Goal: Transaction & Acquisition: Purchase product/service

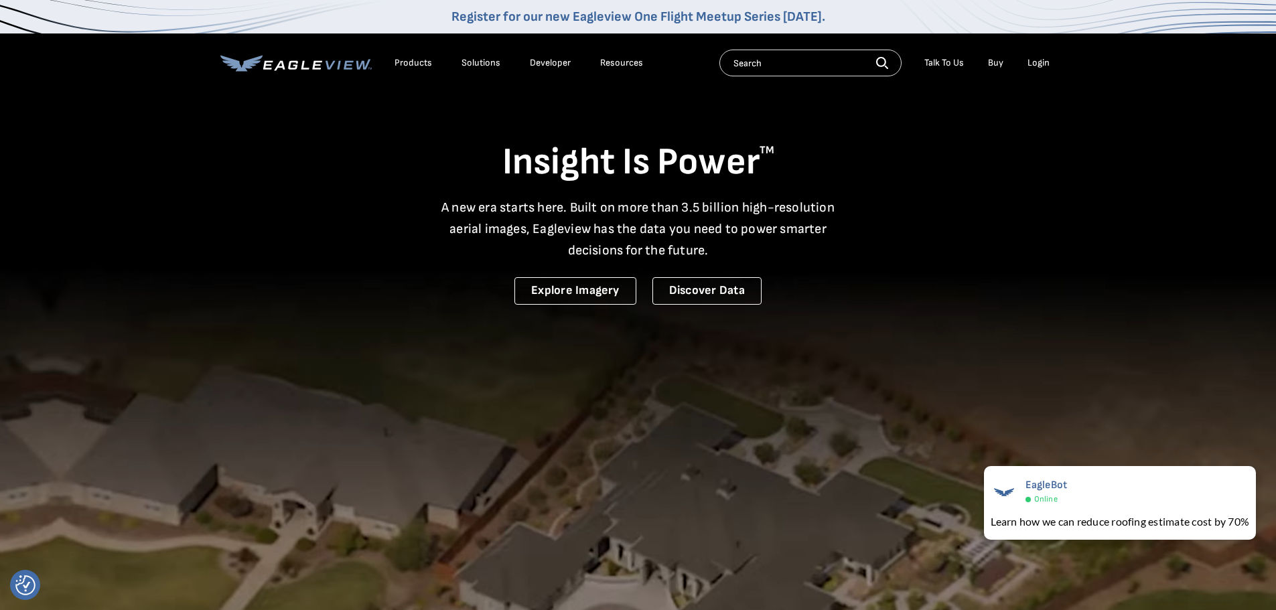
click at [771, 402] on video at bounding box center [638, 441] width 1276 height 883
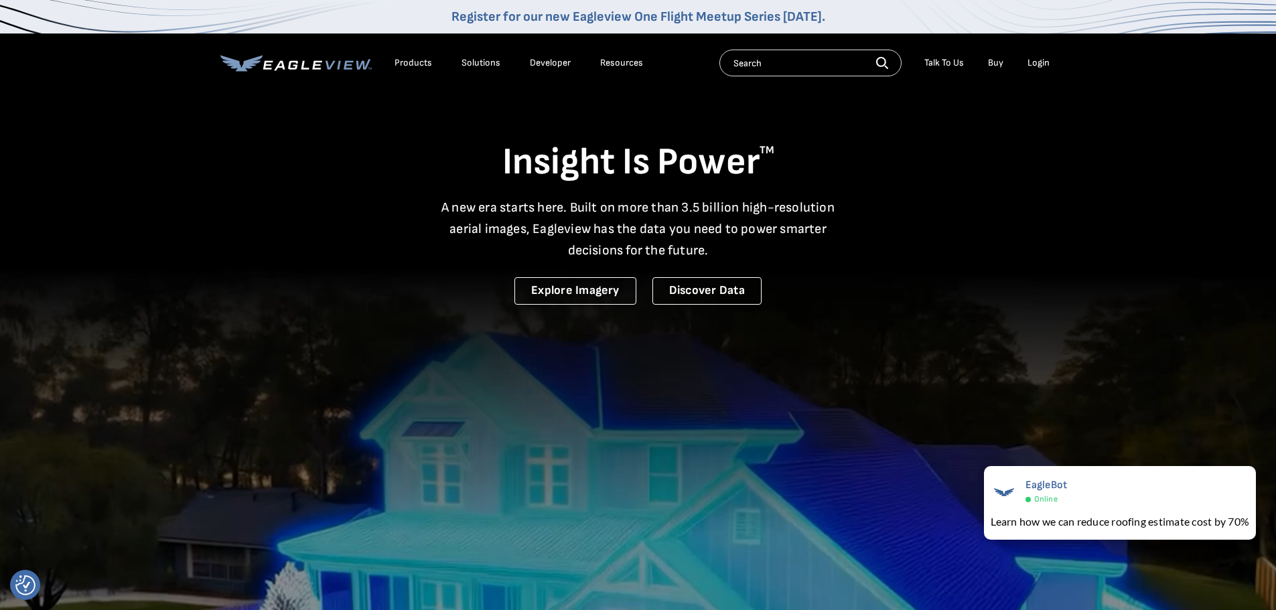
click at [1036, 66] on div "Login" at bounding box center [1038, 63] width 22 height 12
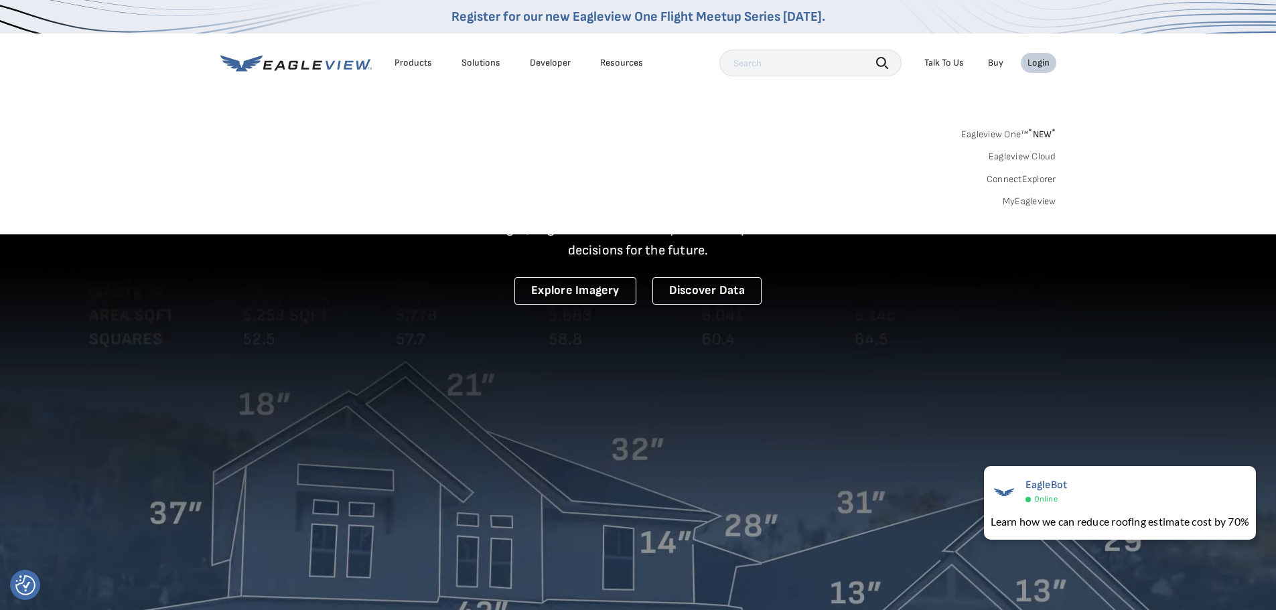
click at [997, 131] on link "Eagleview One™ * NEW *" at bounding box center [1008, 132] width 95 height 15
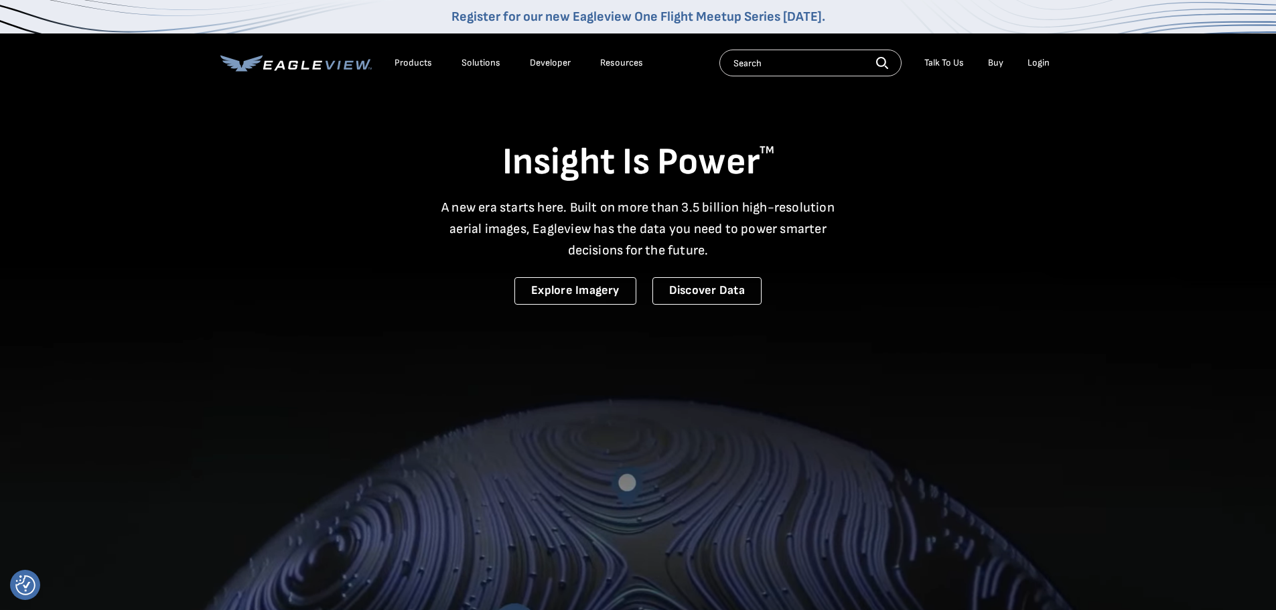
click at [1041, 66] on div "Login" at bounding box center [1038, 63] width 22 height 12
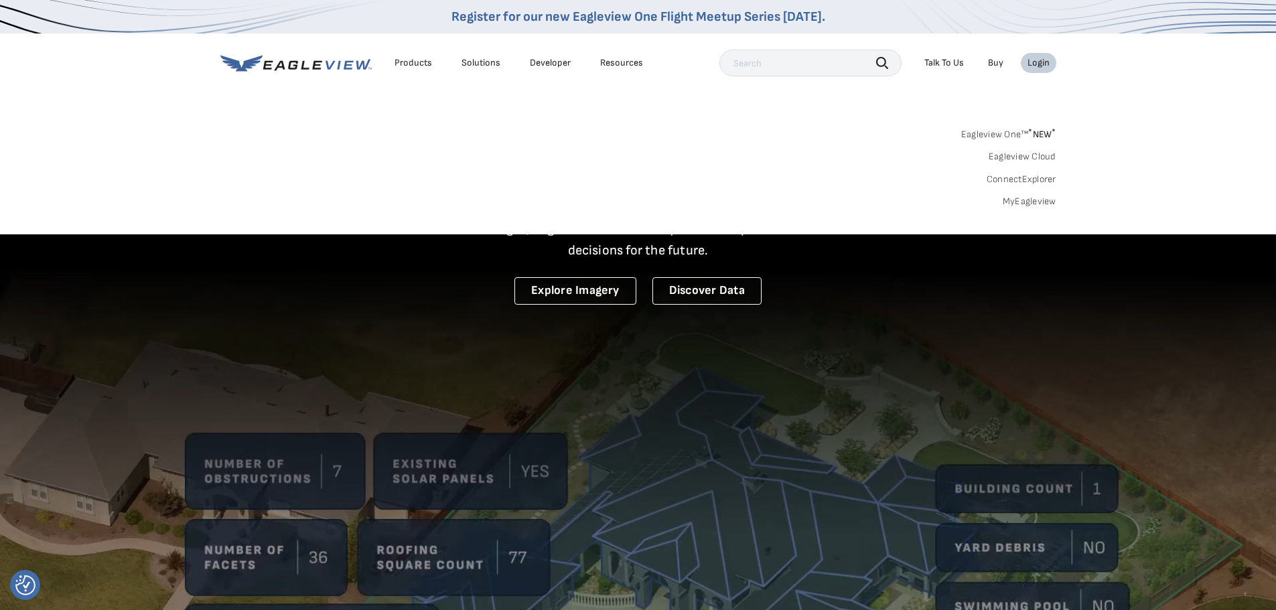
click at [1021, 206] on link "MyEagleview" at bounding box center [1030, 202] width 54 height 12
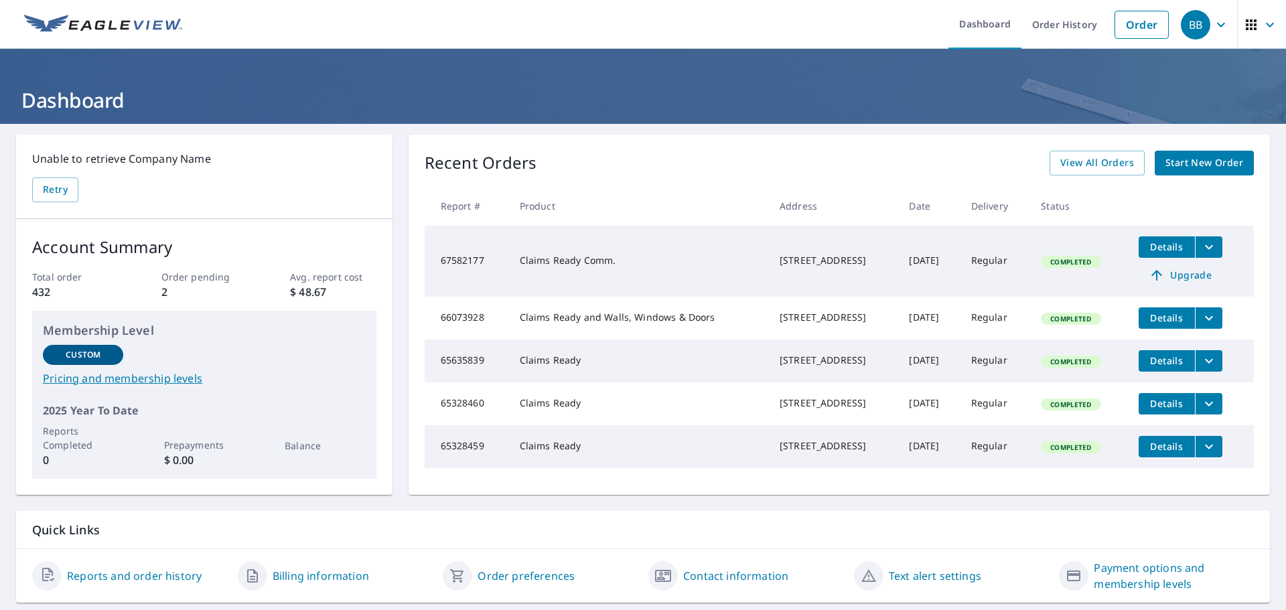
click at [1198, 165] on span "Start New Order" at bounding box center [1204, 163] width 78 height 17
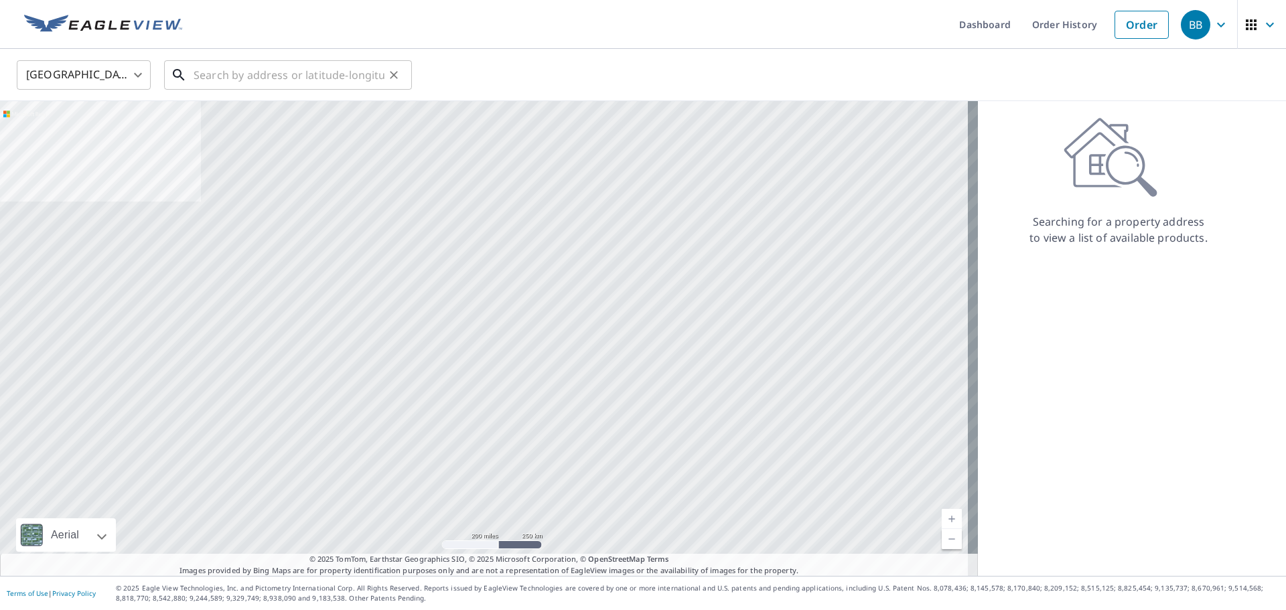
click at [222, 80] on input "text" at bounding box center [289, 75] width 191 height 38
click at [212, 83] on input "text" at bounding box center [289, 75] width 191 height 38
paste input "5104 Shadow Creek Dr, Smyrna, TN 37167"
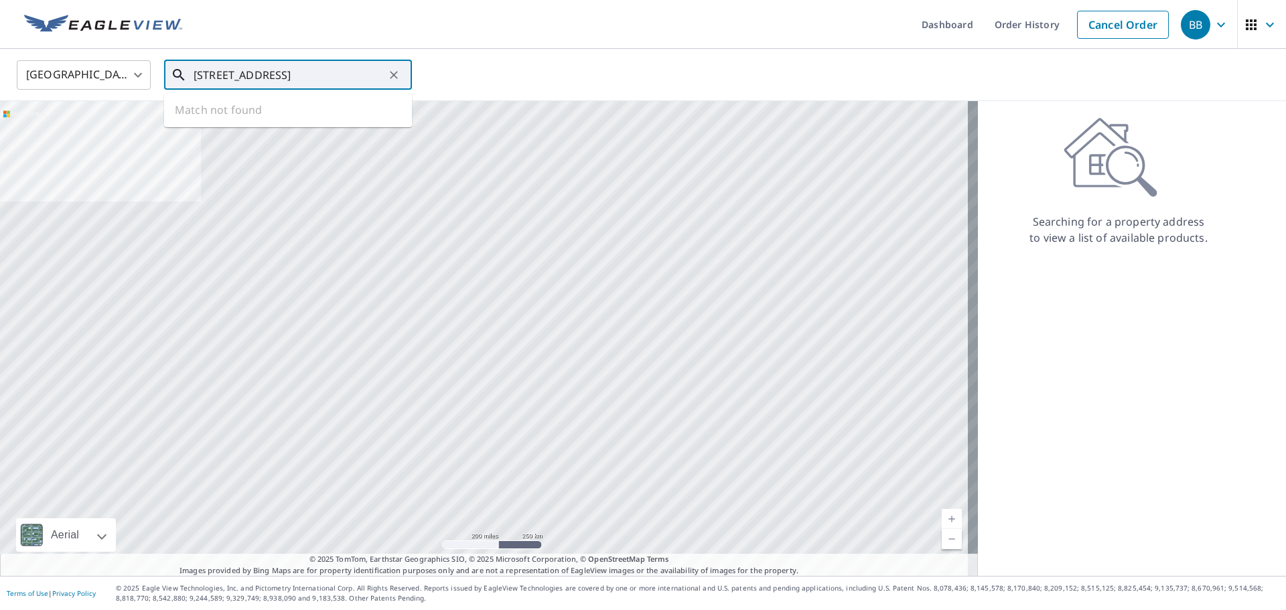
scroll to position [0, 22]
click at [274, 119] on span "5104 Shadow Creek Dr" at bounding box center [296, 114] width 210 height 16
type input "5104 Shadow Creek Dr Smyrna, TN 37167"
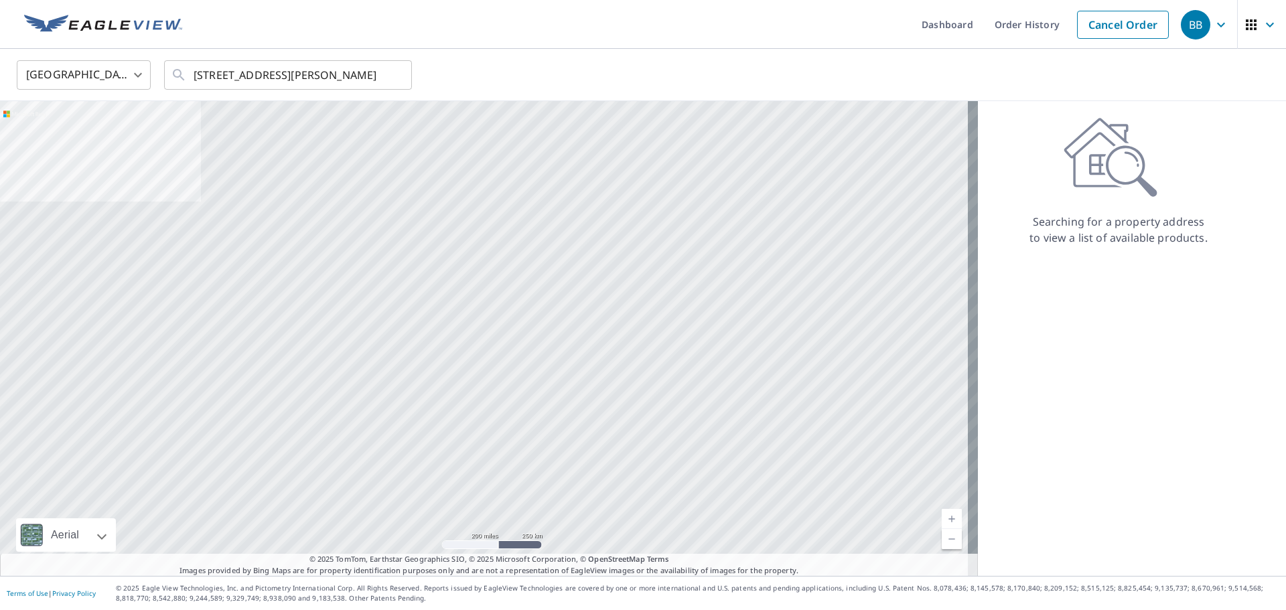
scroll to position [0, 0]
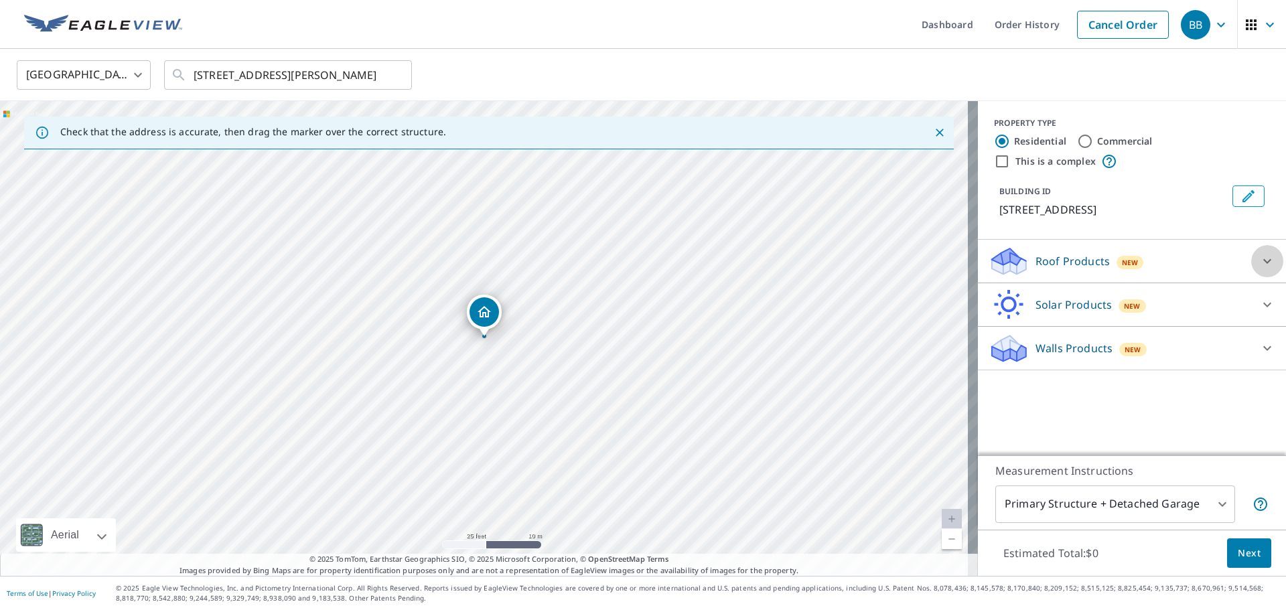
click at [1259, 267] on icon at bounding box center [1267, 261] width 16 height 16
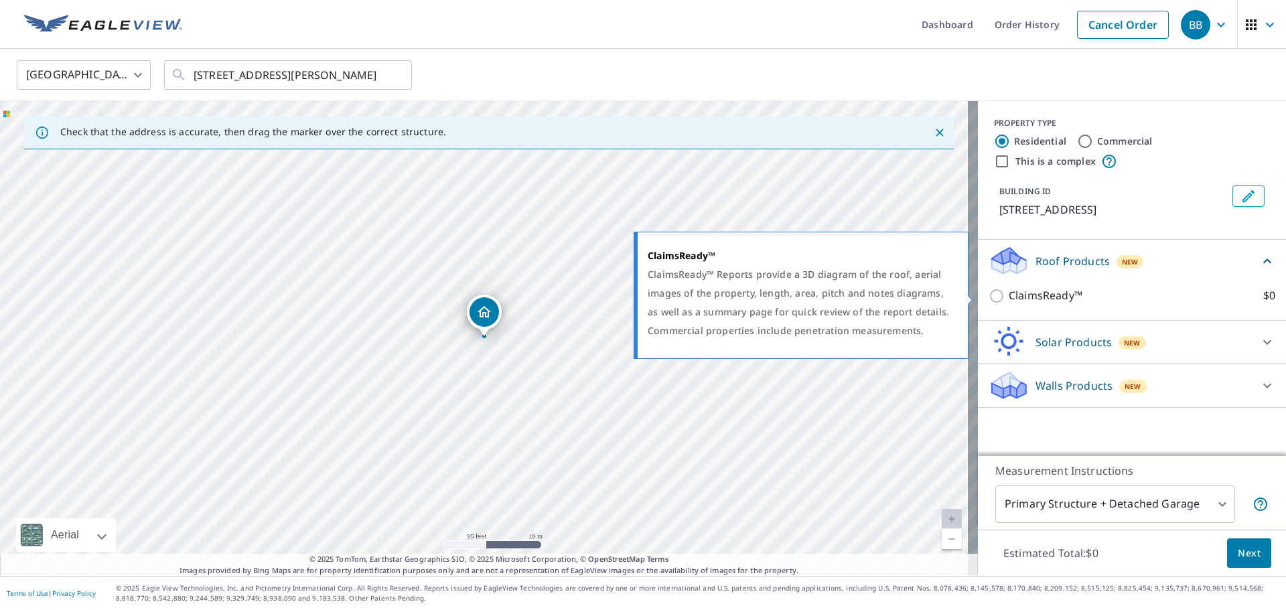
click at [988, 297] on input "ClaimsReady™ $0" at bounding box center [998, 296] width 20 height 16
checkbox input "true"
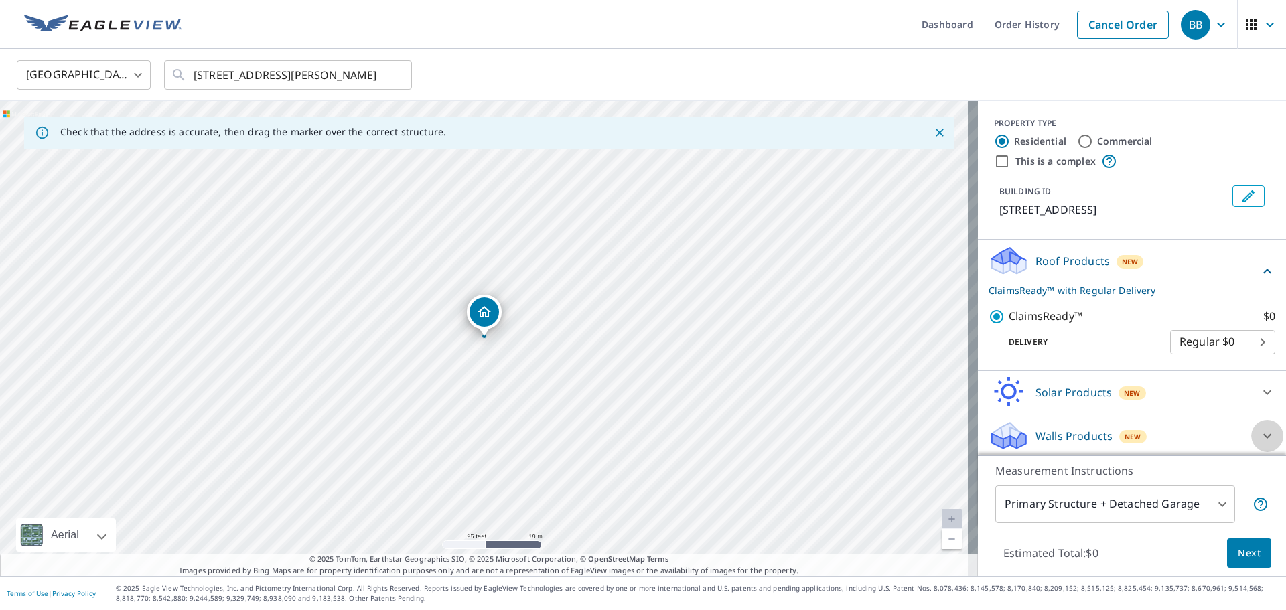
click at [1259, 432] on icon at bounding box center [1267, 436] width 16 height 16
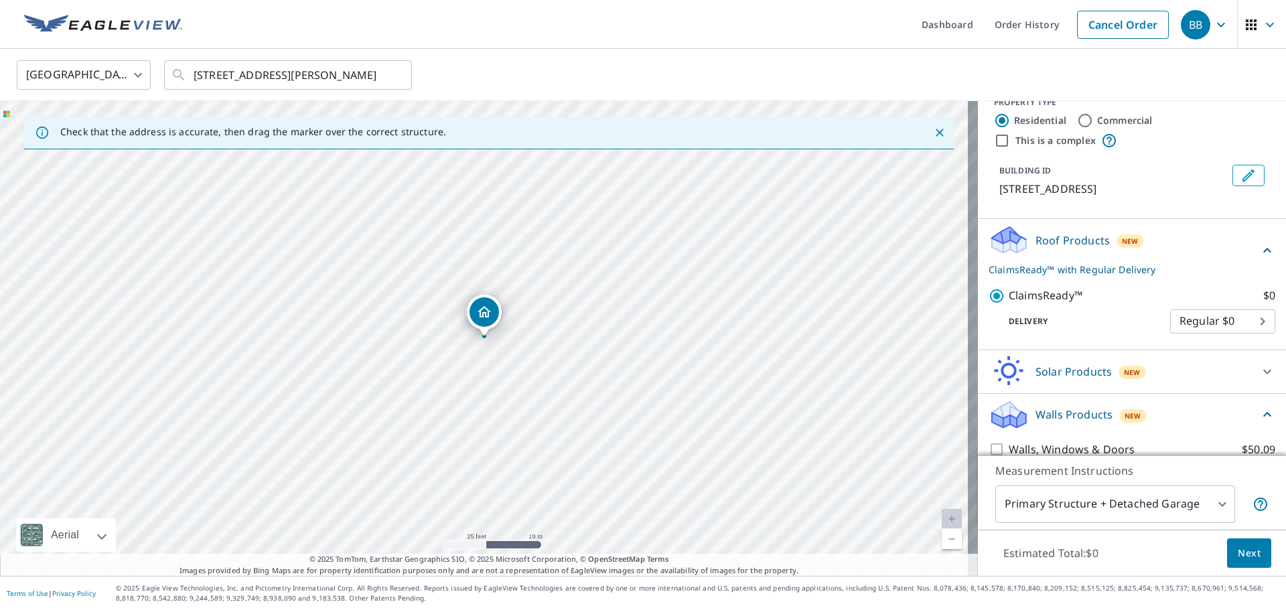
scroll to position [40, 0]
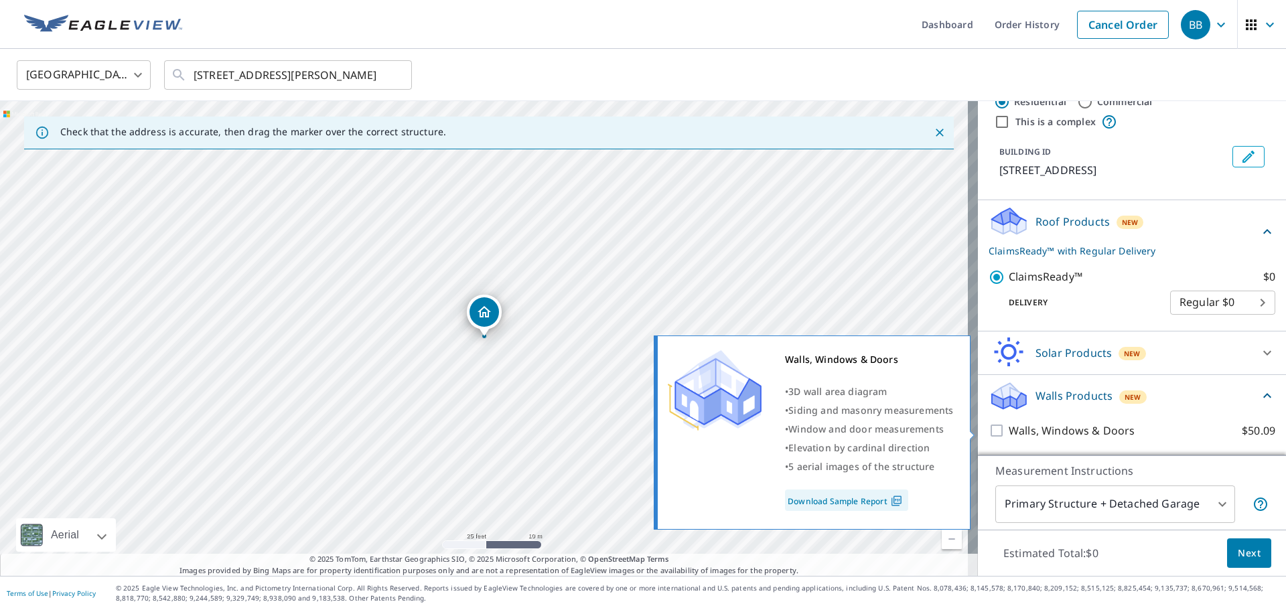
click at [988, 433] on input "Walls, Windows & Doors $50.09" at bounding box center [998, 431] width 20 height 16
checkbox input "true"
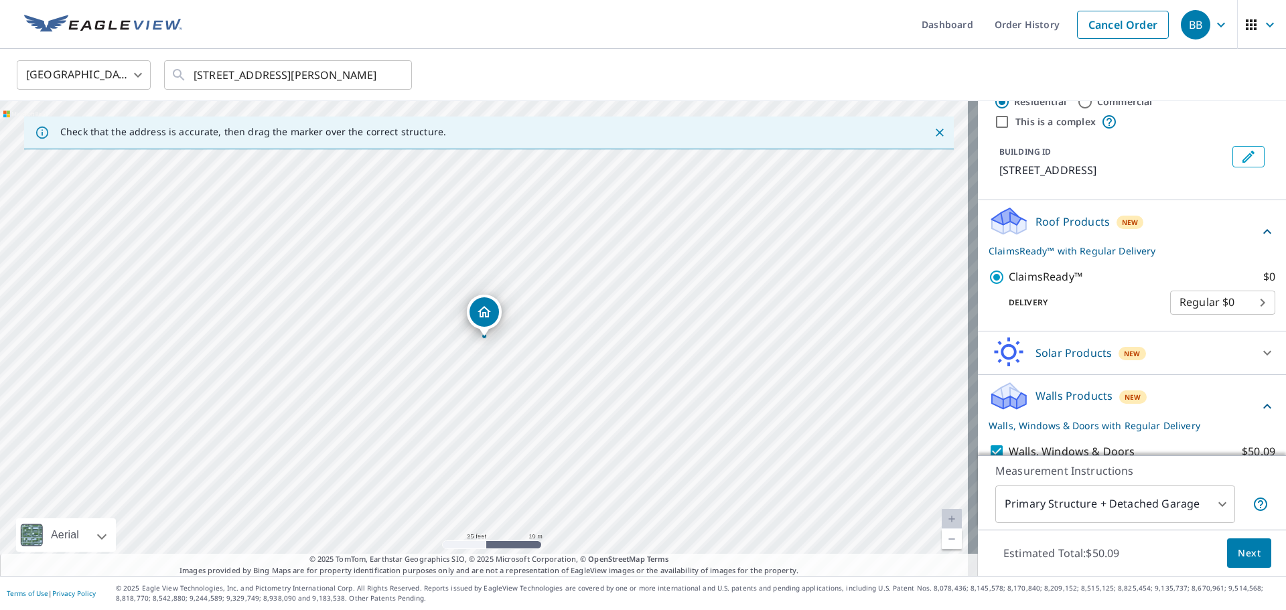
scroll to position [90, 0]
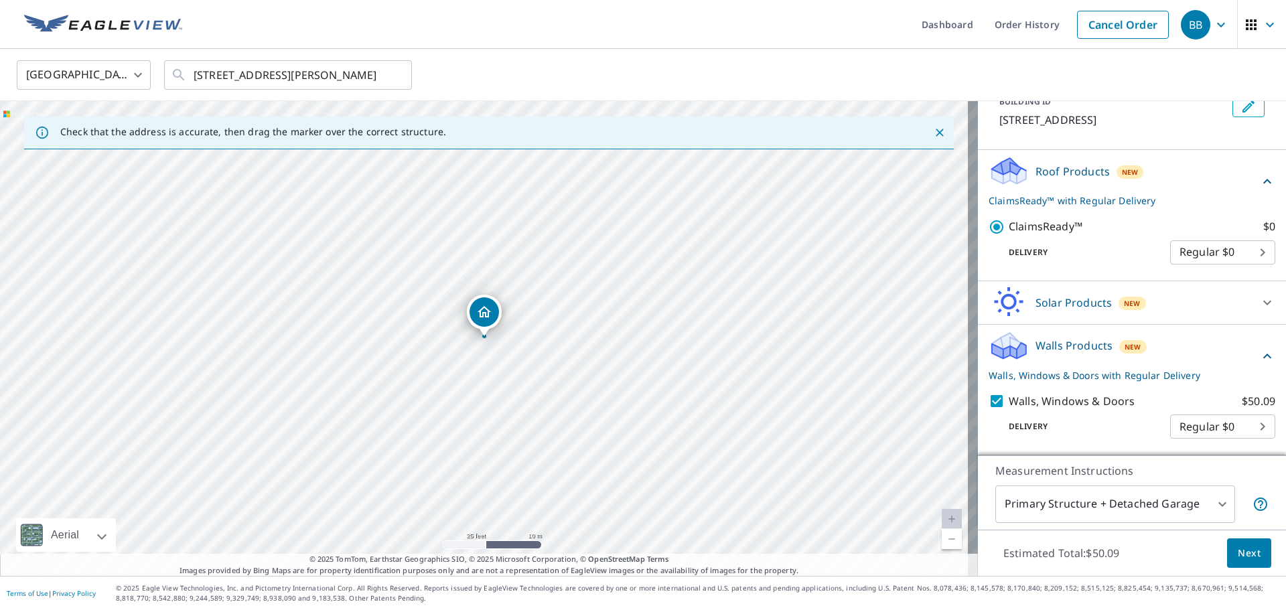
click at [1250, 556] on button "Next" at bounding box center [1249, 553] width 44 height 30
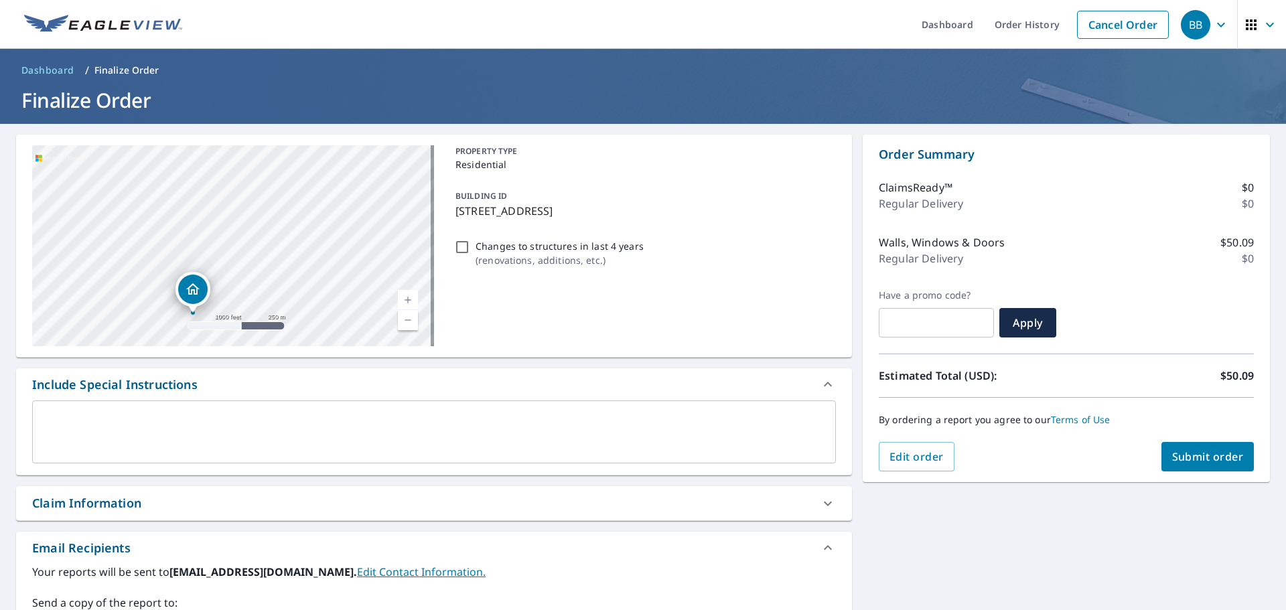
drag, startPoint x: 804, startPoint y: 500, endPoint x: 780, endPoint y: 499, distance: 23.4
click at [803, 500] on div "Claim Information" at bounding box center [422, 503] width 780 height 18
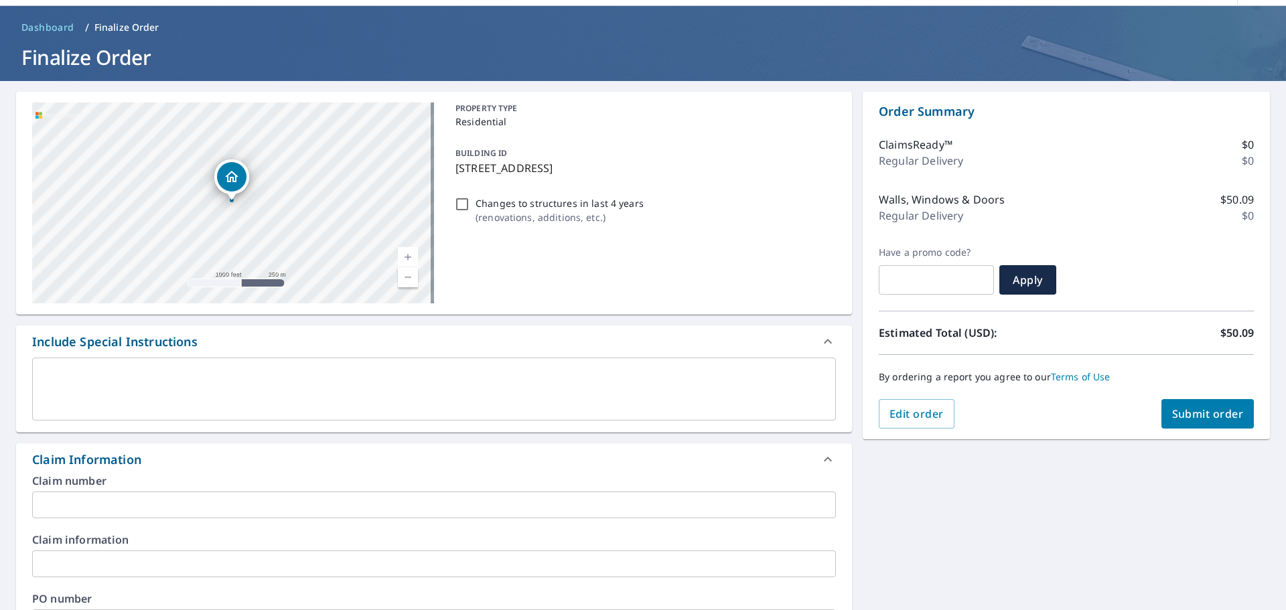
scroll to position [67, 0]
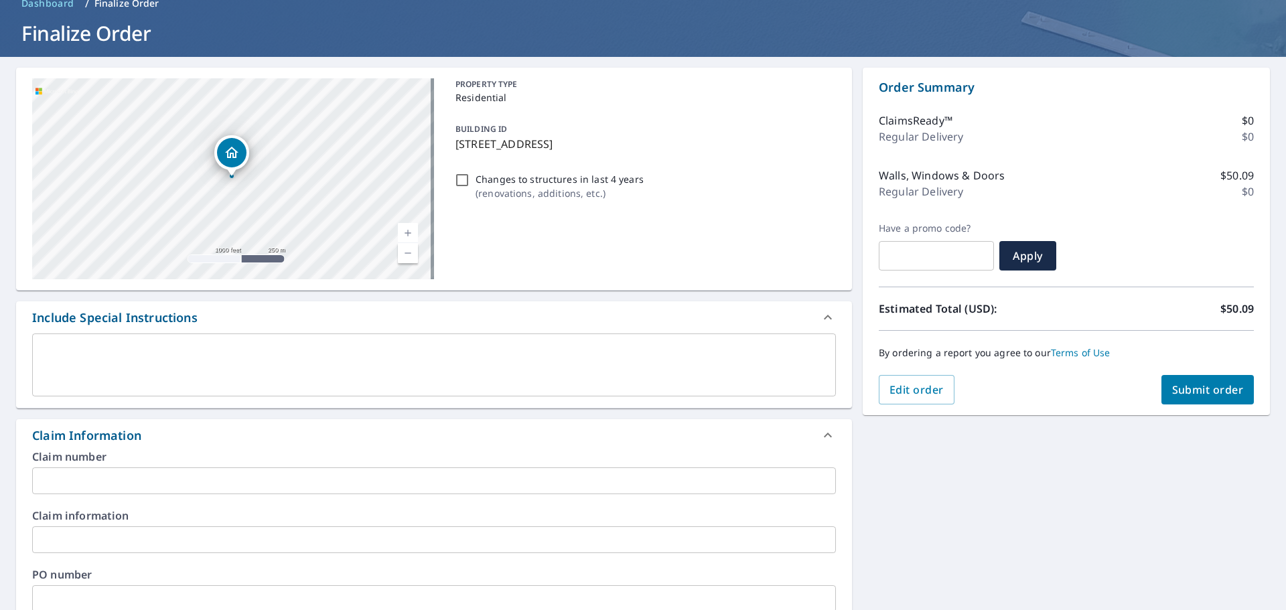
click at [145, 486] on input "text" at bounding box center [434, 480] width 804 height 27
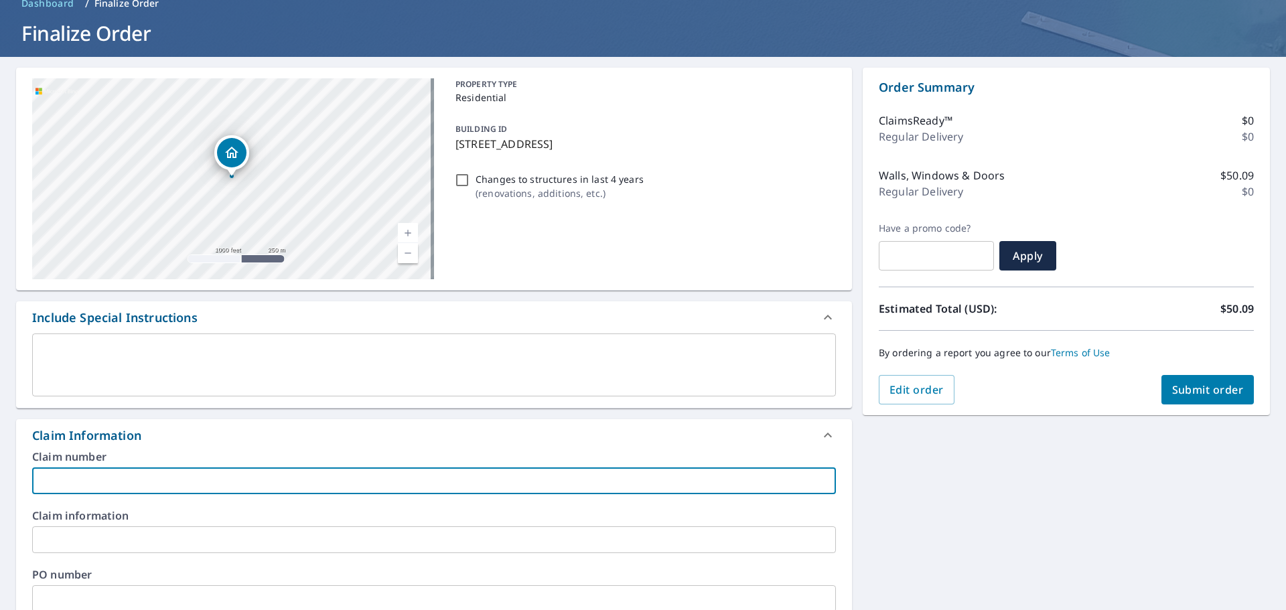
click at [82, 485] on input "text" at bounding box center [434, 480] width 804 height 27
paste input "ZHM003830338"
type input "ZHM003830338"
drag, startPoint x: 90, startPoint y: 543, endPoint x: 83, endPoint y: 542, distance: 6.7
click at [89, 543] on input "text" at bounding box center [434, 539] width 804 height 27
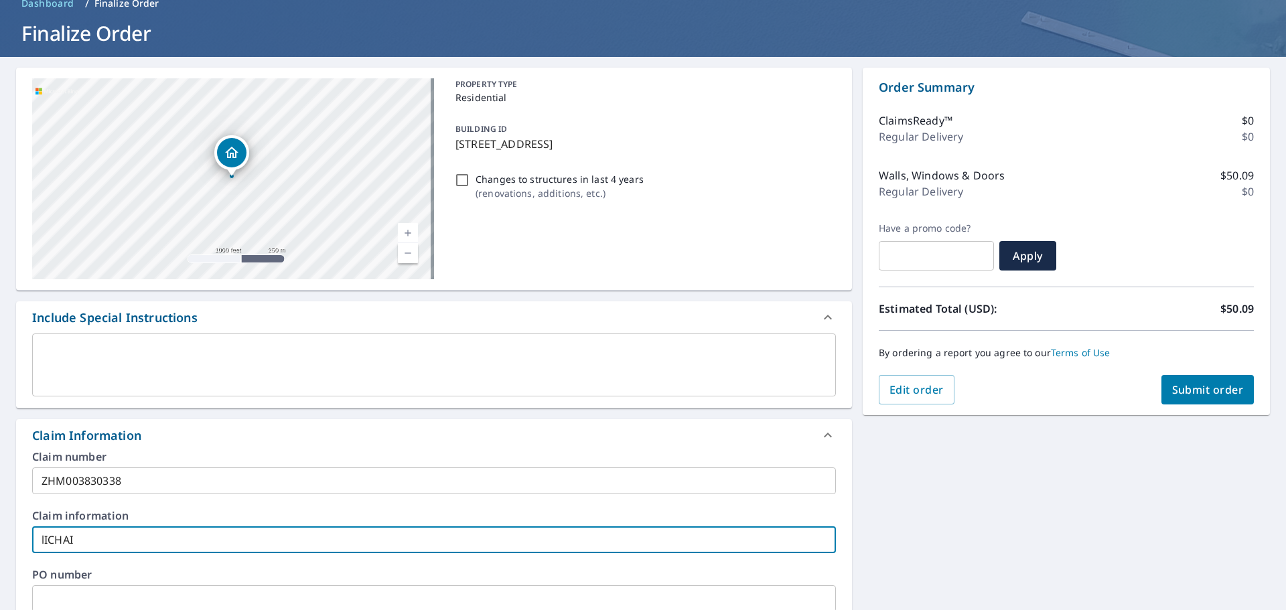
scroll to position [134, 0]
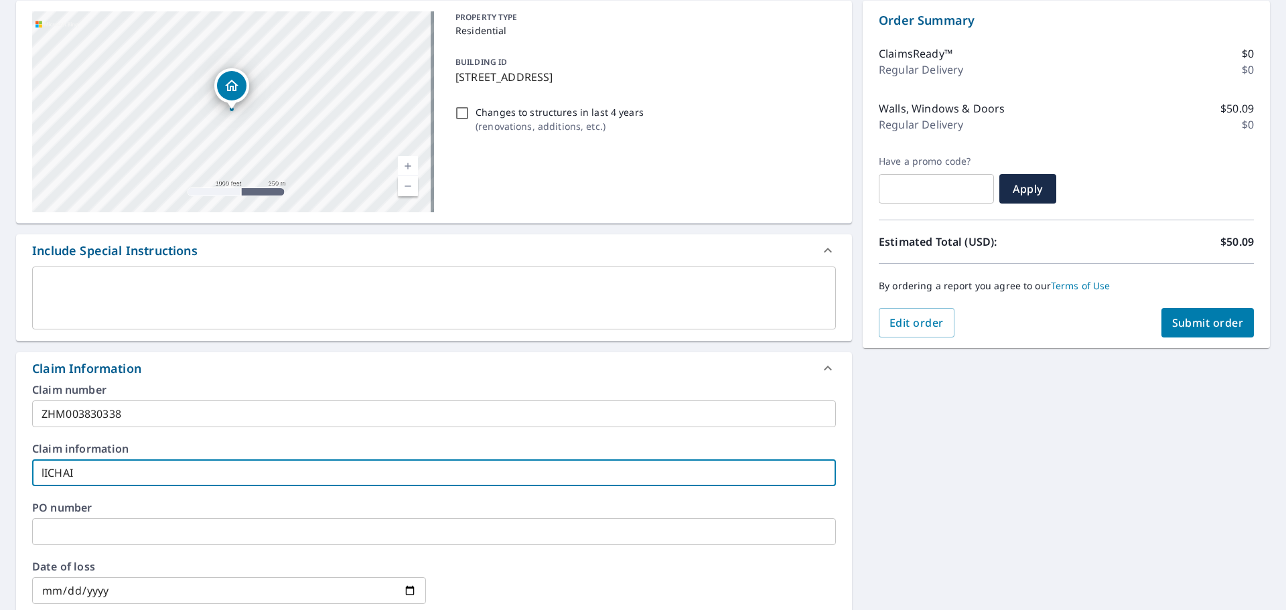
drag, startPoint x: 21, startPoint y: 474, endPoint x: -15, endPoint y: 474, distance: 36.2
click at [0, 474] on html "BB BB Dashboard Order History Cancel Order BB Dashboard / Finalize Order Finali…" at bounding box center [643, 305] width 1286 height 610
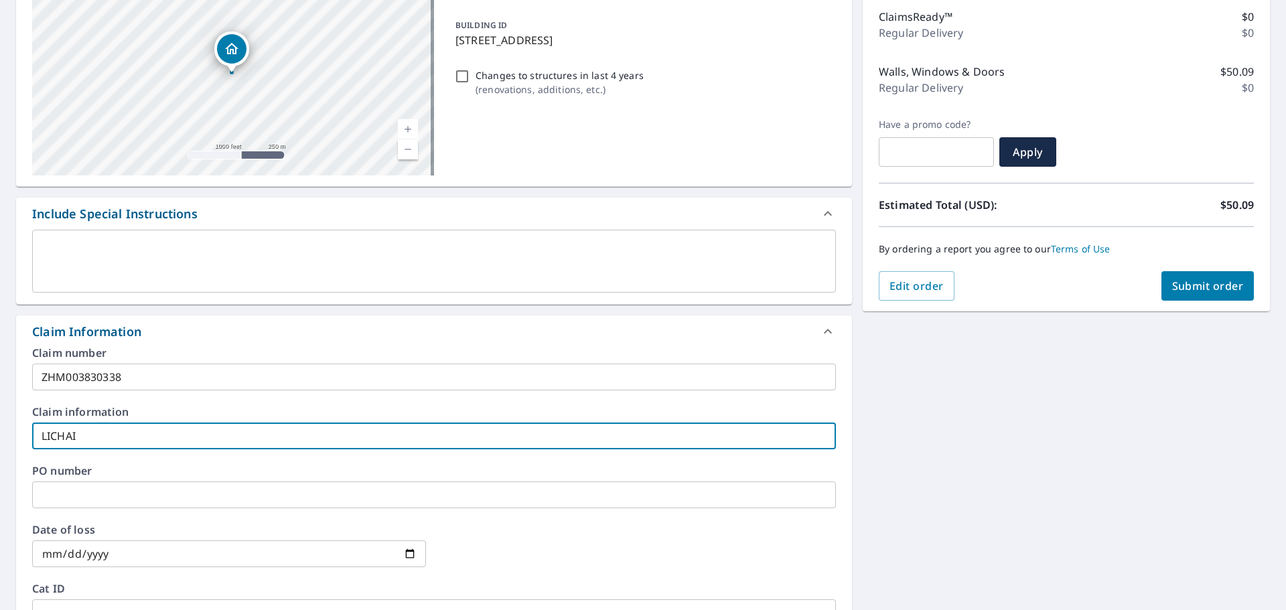
scroll to position [201, 0]
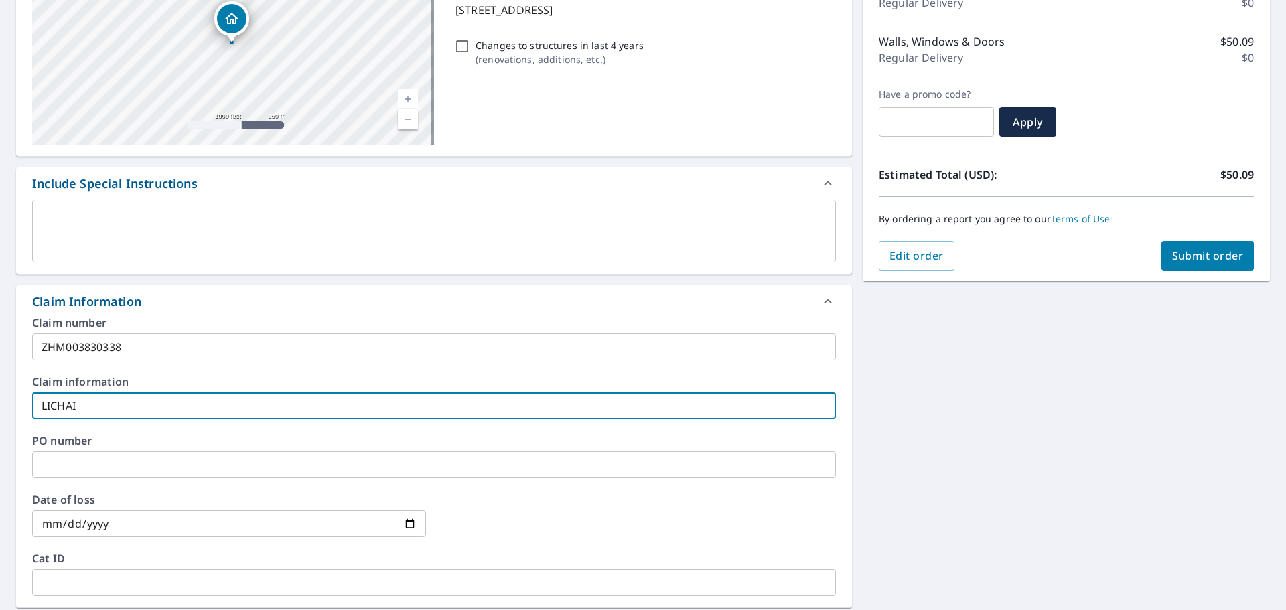
type input "LICHAI"
click at [402, 522] on input "date" at bounding box center [229, 523] width 394 height 27
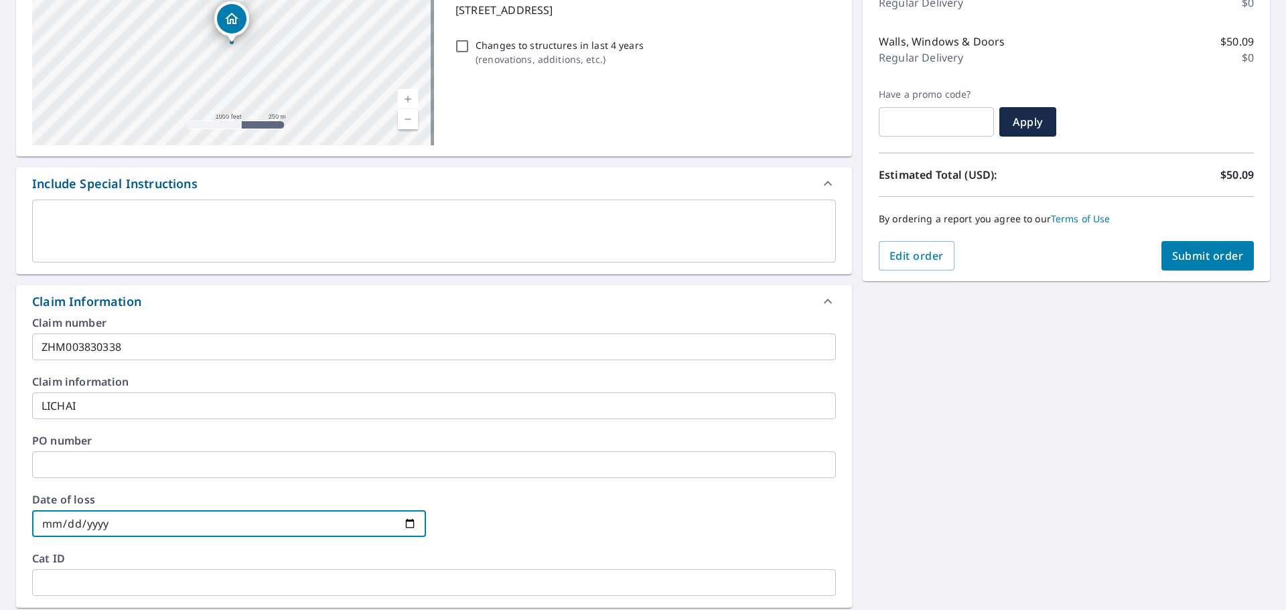
click at [239, 527] on input "date" at bounding box center [229, 523] width 394 height 27
click at [243, 524] on input "date" at bounding box center [229, 523] width 394 height 27
drag, startPoint x: 147, startPoint y: 530, endPoint x: -23, endPoint y: 529, distance: 170.1
click at [0, 529] on html "BB BB Dashboard Order History Cancel Order BB Dashboard / Finalize Order Finali…" at bounding box center [643, 305] width 1286 height 610
click at [127, 533] on input "date" at bounding box center [229, 523] width 394 height 27
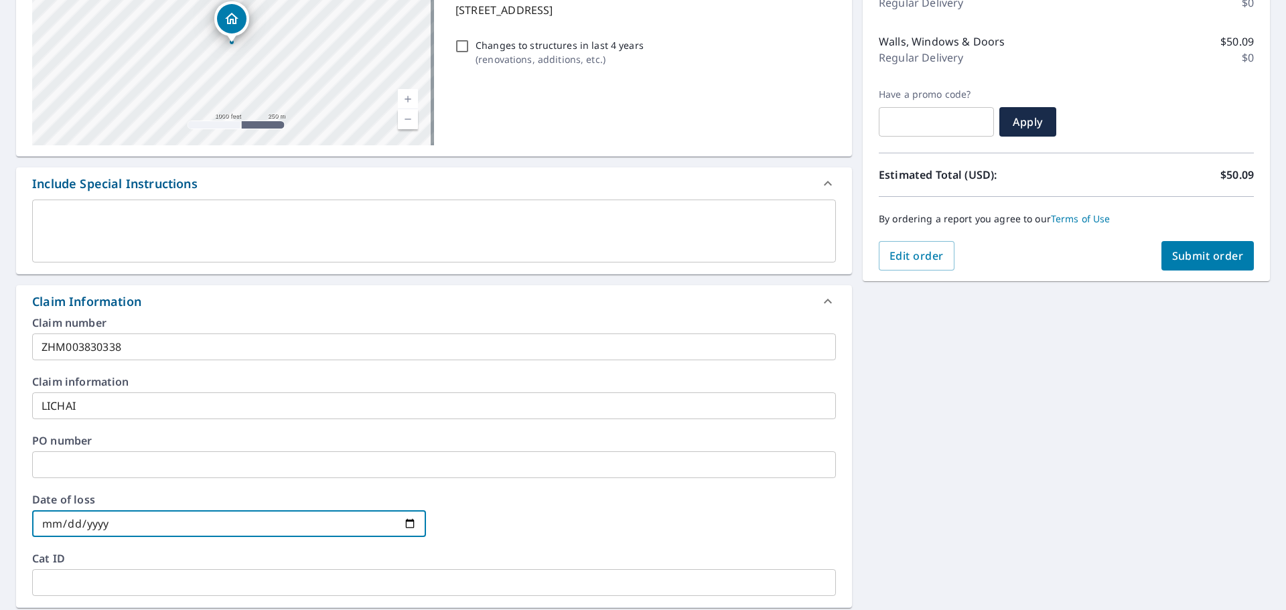
drag, startPoint x: 112, startPoint y: 522, endPoint x: 2, endPoint y: 528, distance: 110.0
click at [12, 527] on div "5104 Shadow Creek Dr Smyrna, TN 37167 Aerial Road A standard road map Aerial A …" at bounding box center [643, 414] width 1286 height 982
type input "2025-08-15"
click at [349, 557] on label "Cat ID" at bounding box center [434, 558] width 804 height 11
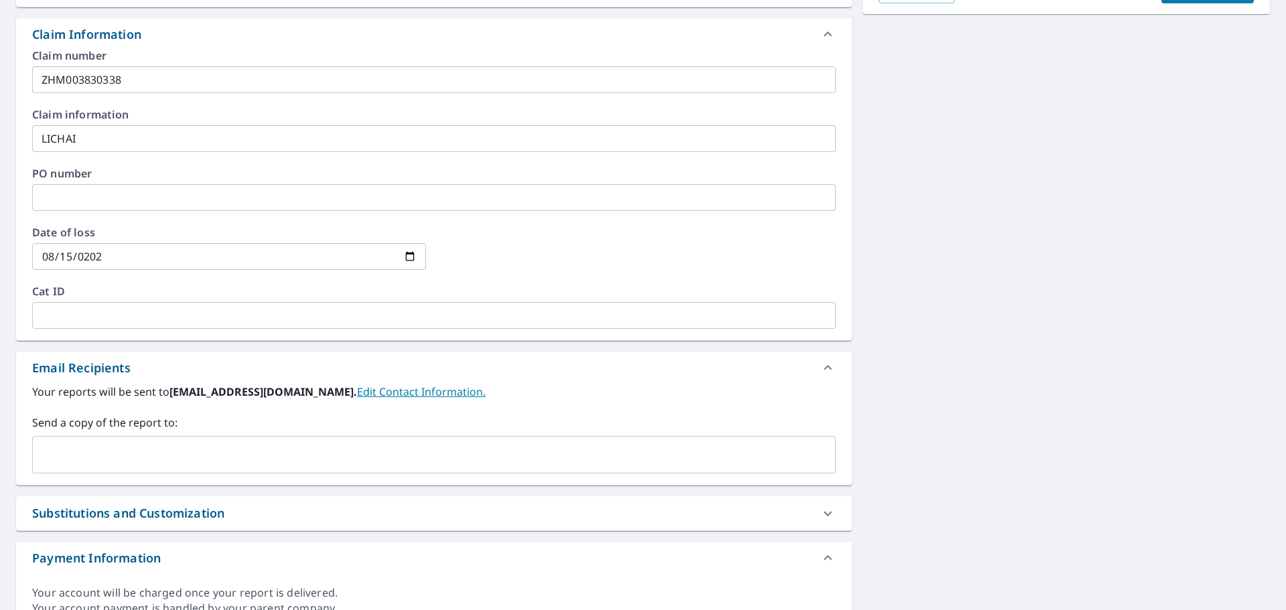
scroll to position [469, 0]
click at [131, 453] on input "text" at bounding box center [423, 453] width 771 height 25
click at [118, 448] on input "text" at bounding box center [423, 453] width 771 height 25
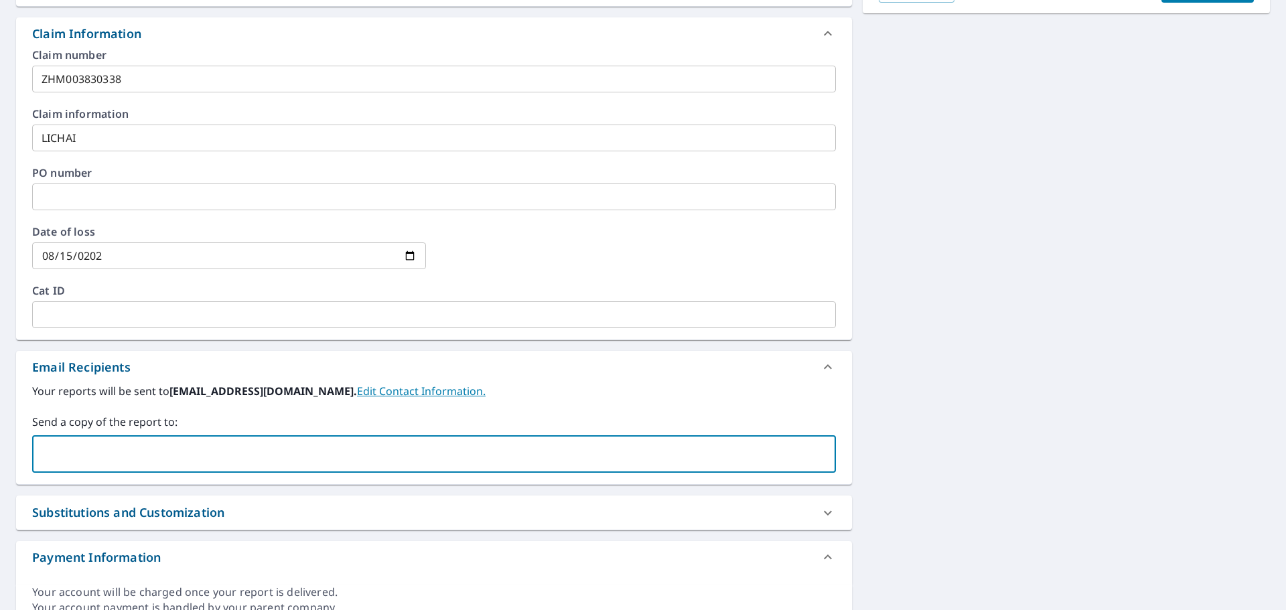
paste input "Kyle Whitsett <Kyle.Whitsett@here2help.com>"
drag, startPoint x: 121, startPoint y: 452, endPoint x: -27, endPoint y: 447, distance: 148.1
click at [0, 447] on html "BB BB Dashboard Order History Cancel Order BB Dashboard / Finalize Order Finali…" at bounding box center [643, 305] width 1286 height 610
click at [236, 459] on input "Kyle.Whitsett@here2help.com>" at bounding box center [423, 453] width 771 height 25
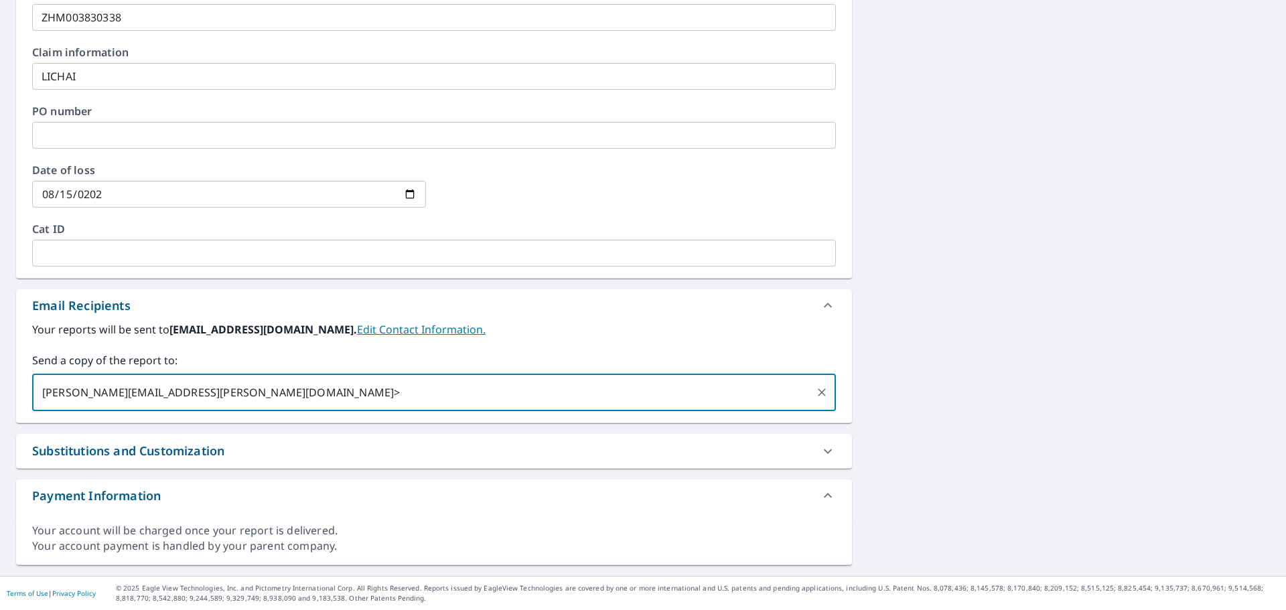
type input "Kyle.Whitsett@here2help.com>"
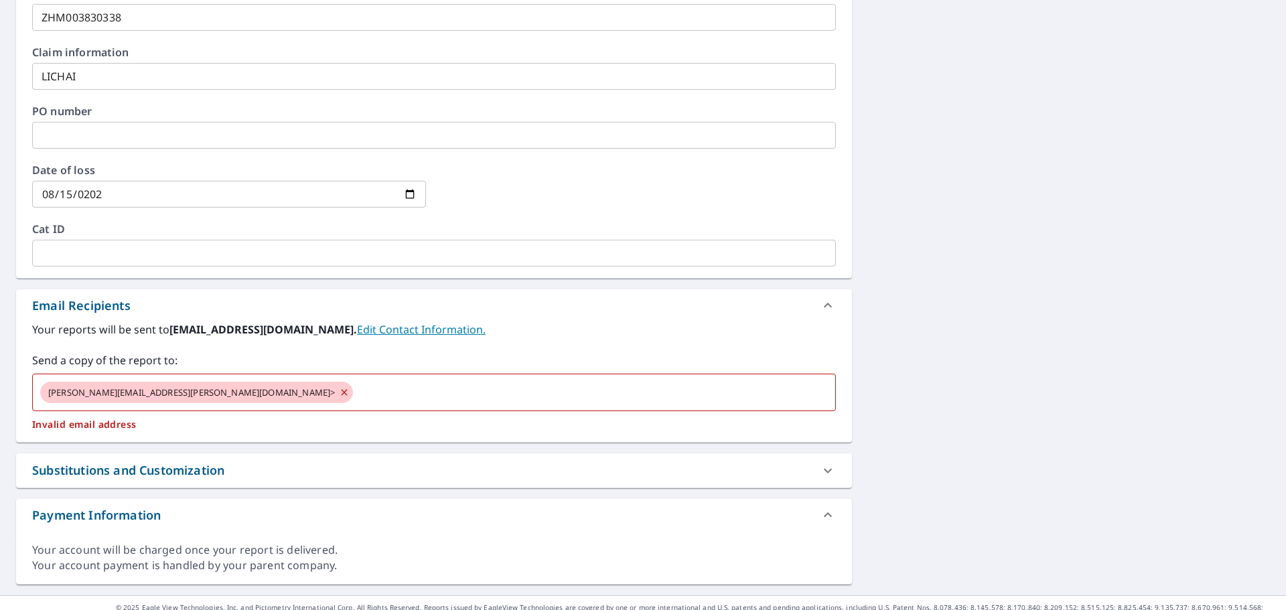
click at [818, 449] on div "5104 Shadow Creek Dr Smyrna, TN 37167 Aerial Road A standard road map Aerial A …" at bounding box center [434, 94] width 836 height 980
click at [355, 400] on input "text" at bounding box center [582, 392] width 455 height 25
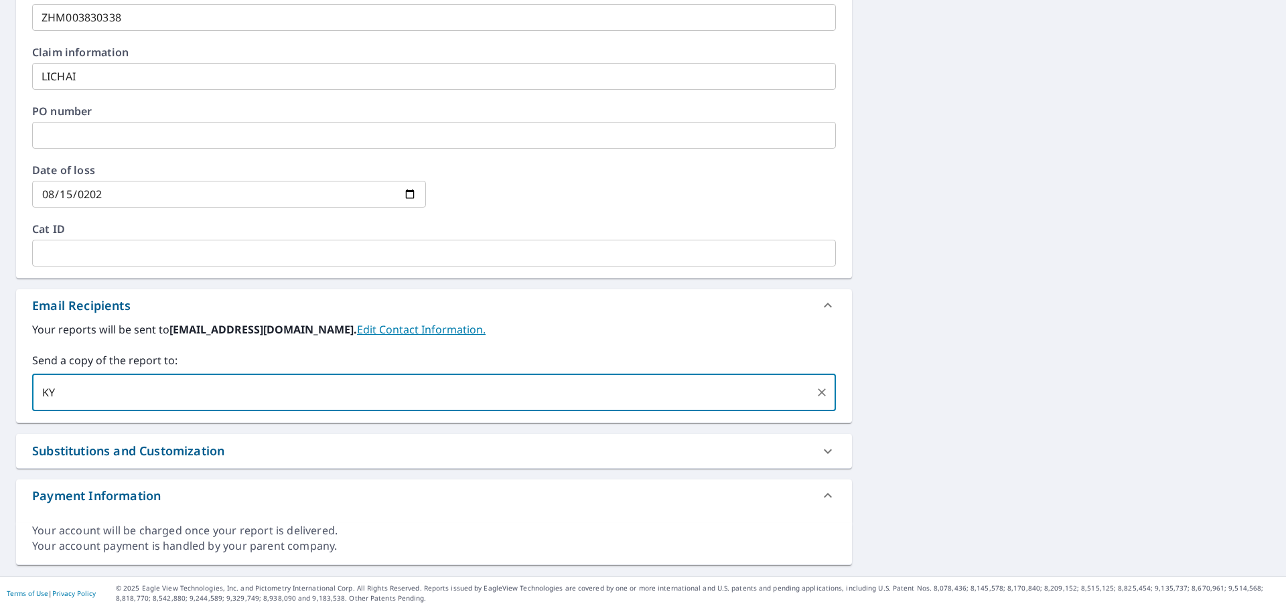
type input "K"
click at [327, 400] on input "kyle.whitsett@here2help.com" at bounding box center [423, 392] width 771 height 25
type input "kyle.whitsett@here2help.com"
click at [812, 441] on div at bounding box center [828, 451] width 32 height 32
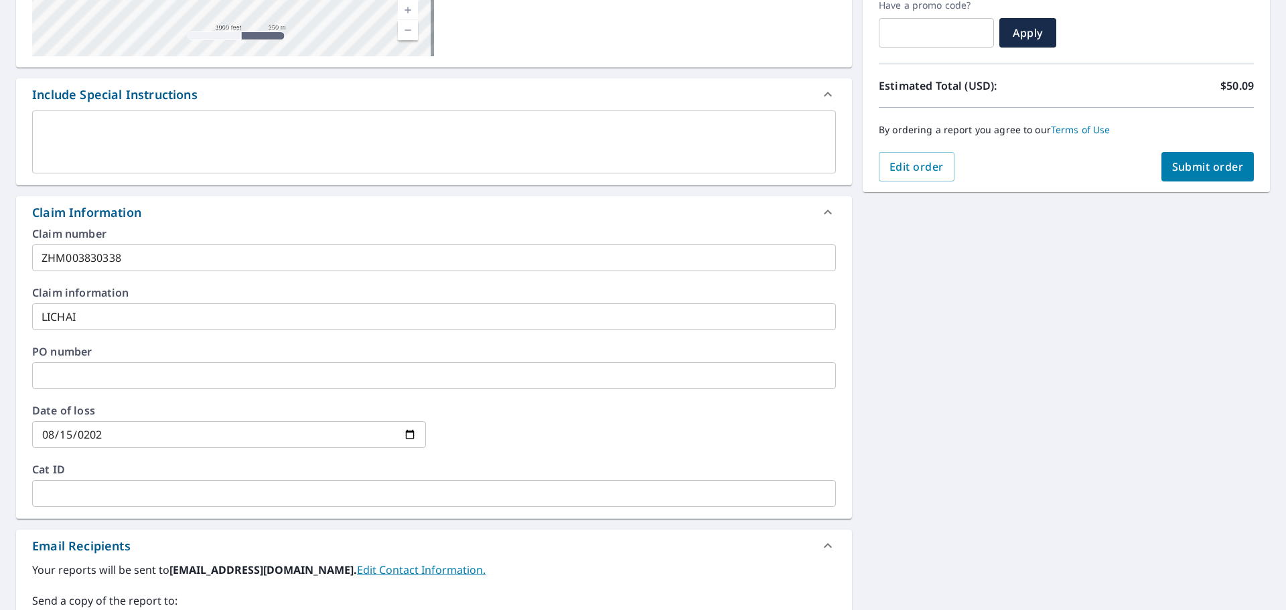
scroll to position [0, 0]
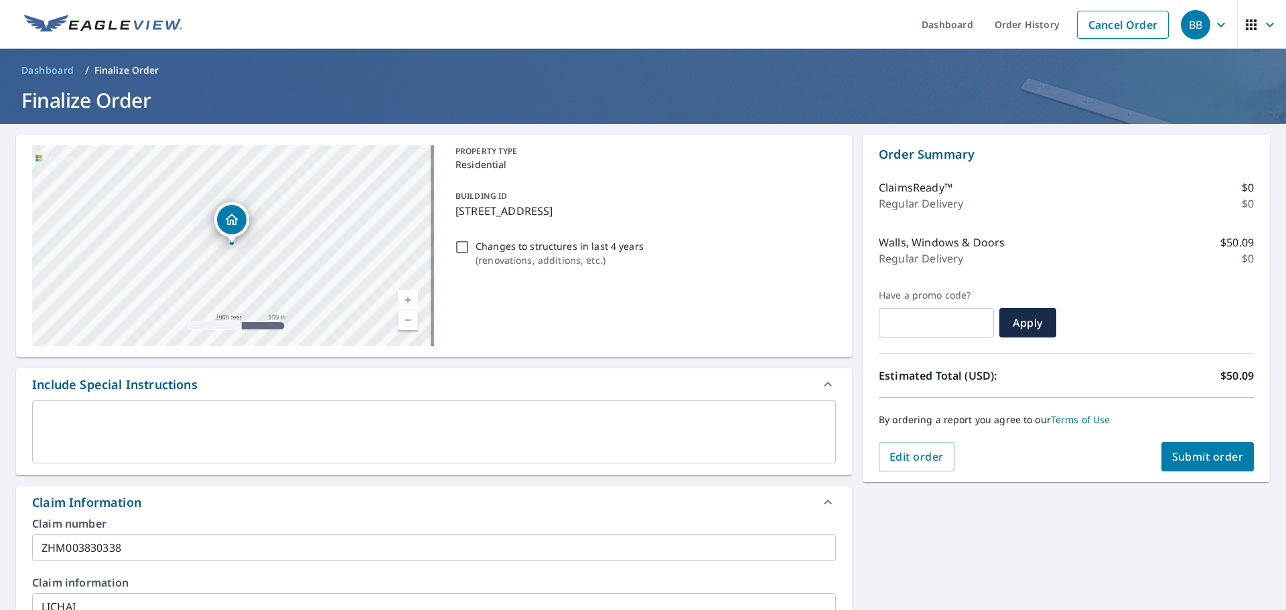
click at [1200, 458] on span "Submit order" at bounding box center [1208, 456] width 72 height 15
